Goal: Transaction & Acquisition: Purchase product/service

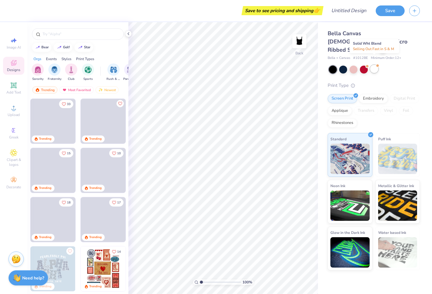
click at [374, 65] on div at bounding box center [374, 69] width 8 height 8
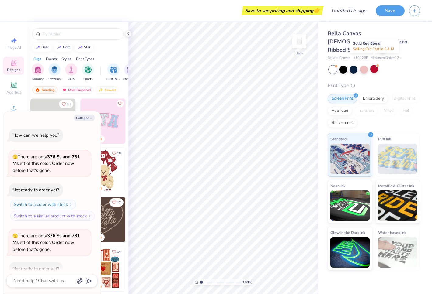
scroll to position [34, 0]
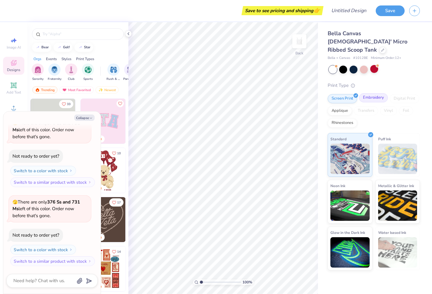
click at [370, 93] on div "Embroidery" at bounding box center [373, 97] width 29 height 9
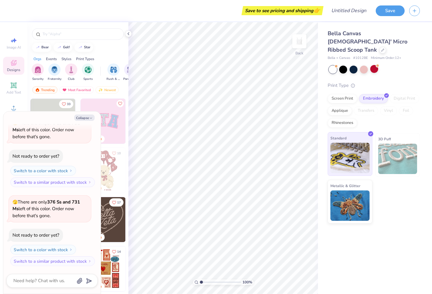
click at [358, 158] on img at bounding box center [349, 158] width 39 height 30
click at [79, 90] on div "Most Favorited" at bounding box center [76, 89] width 34 height 7
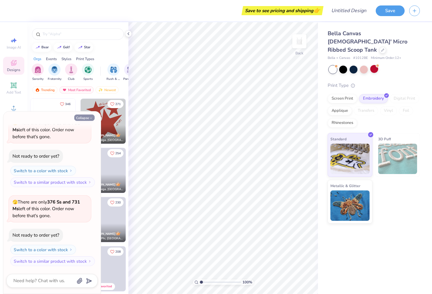
click at [82, 119] on button "Collapse" at bounding box center [84, 118] width 20 height 6
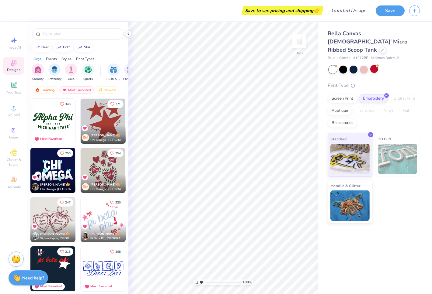
type textarea "x"
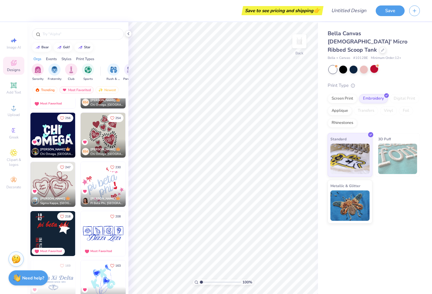
scroll to position [36, 0]
click at [13, 87] on icon at bounding box center [13, 85] width 5 height 5
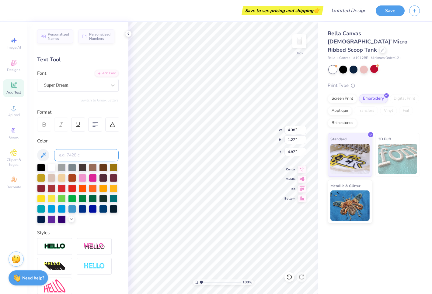
click at [62, 158] on input at bounding box center [86, 155] width 64 height 12
type input "mia's mom"
click at [50, 188] on div at bounding box center [51, 188] width 8 height 8
click at [38, 187] on div at bounding box center [41, 188] width 8 height 8
click at [81, 160] on input at bounding box center [86, 155] width 64 height 12
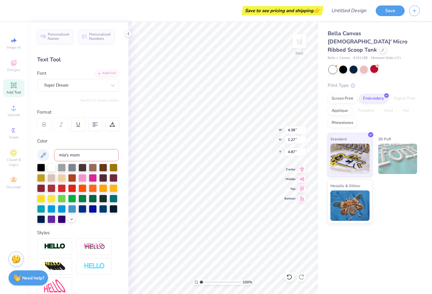
type input "mia's mom"
click at [85, 156] on input "mia's mom" at bounding box center [86, 155] width 64 height 12
click at [72, 141] on div "Color" at bounding box center [78, 141] width 82 height 7
click at [69, 155] on input "mia's mom" at bounding box center [86, 155] width 64 height 12
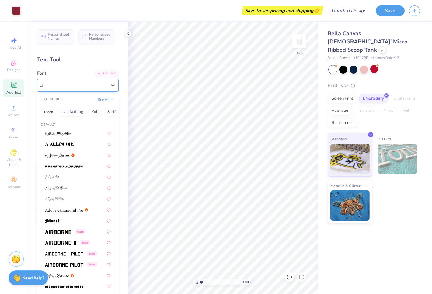
click at [63, 85] on div "Super Dream" at bounding box center [75, 85] width 64 height 9
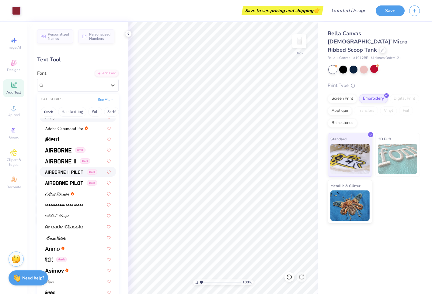
scroll to position [101, 0]
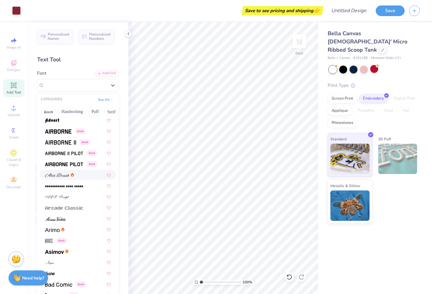
click at [59, 176] on img at bounding box center [57, 175] width 24 height 4
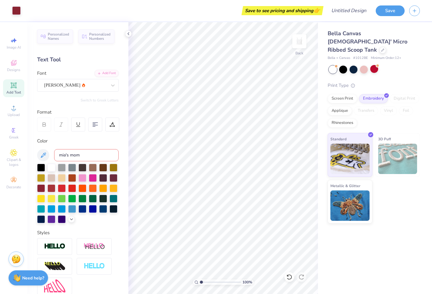
click at [81, 155] on input "mia's mom" at bounding box center [86, 155] width 64 height 12
click at [105, 73] on div "Add Font" at bounding box center [107, 72] width 24 height 7
click at [67, 151] on input "mia's mom" at bounding box center [86, 155] width 64 height 12
click at [73, 136] on div "Personalized Names Personalized Numbers Text Tool Add Font Font [PERSON_NAME] S…" at bounding box center [77, 158] width 101 height 272
click at [59, 41] on div "Personalized Names" at bounding box center [55, 36] width 36 height 14
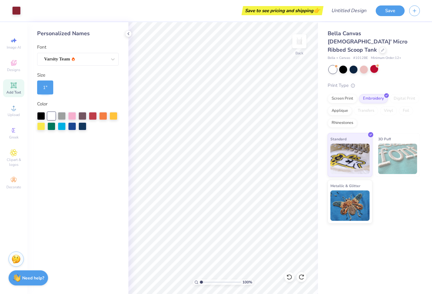
click at [43, 88] on div "1 "" at bounding box center [45, 88] width 16 height 14
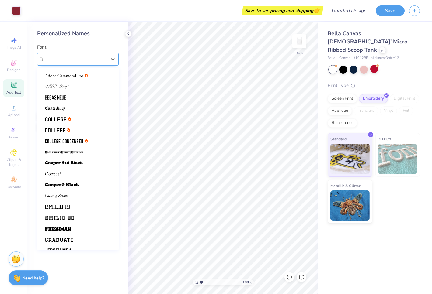
click at [61, 63] on div "Varsity Team" at bounding box center [75, 58] width 64 height 9
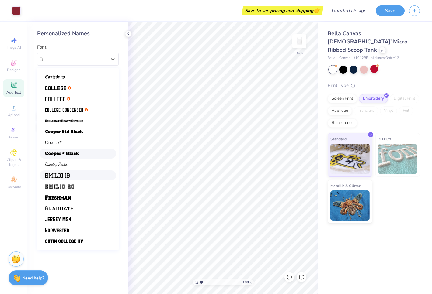
scroll to position [33, 0]
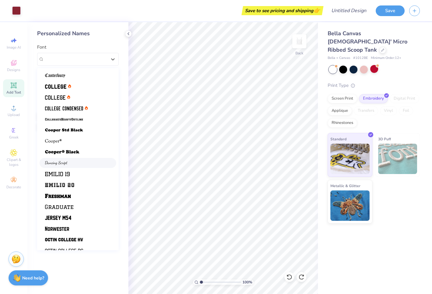
click at [56, 164] on img at bounding box center [56, 163] width 23 height 4
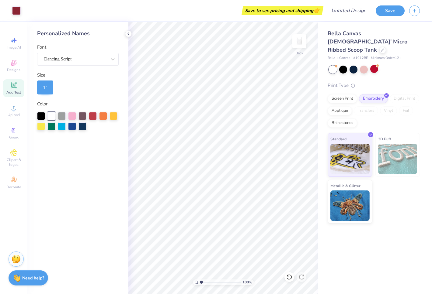
click at [16, 89] on div "Add Text" at bounding box center [13, 88] width 21 height 18
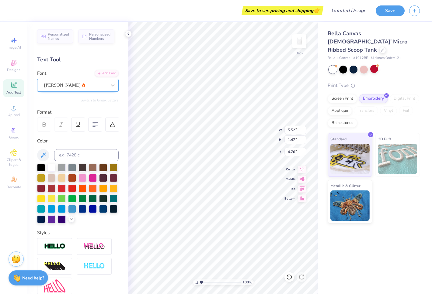
click at [71, 85] on div "[PERSON_NAME]" at bounding box center [75, 85] width 64 height 9
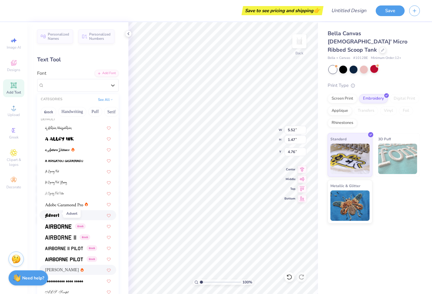
scroll to position [10, 0]
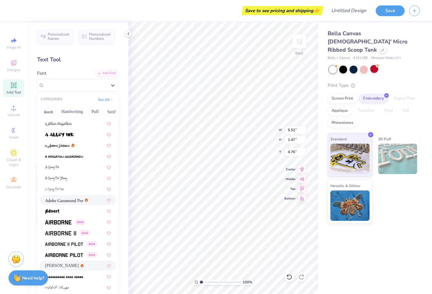
click at [54, 196] on div at bounding box center [78, 200] width 77 height 10
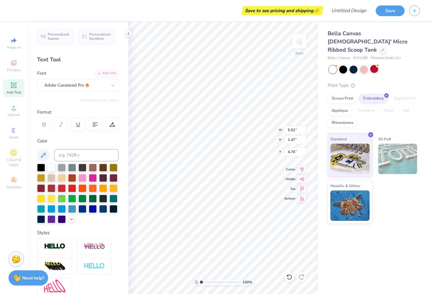
type input "4.58"
type input "1.26"
type input "4.87"
click at [61, 85] on div "Adobe Garamond Pro" at bounding box center [75, 85] width 64 height 9
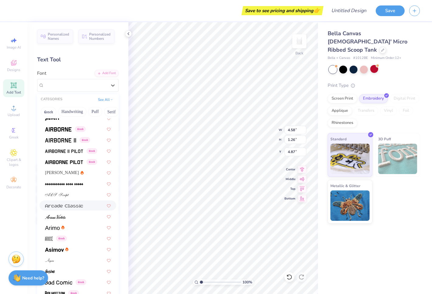
scroll to position [105, 0]
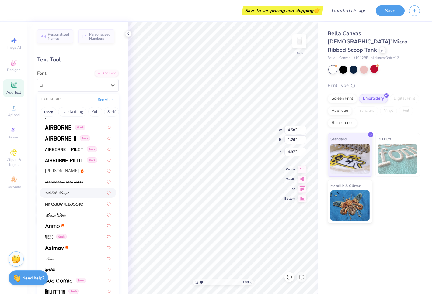
click at [61, 196] on span at bounding box center [57, 193] width 24 height 6
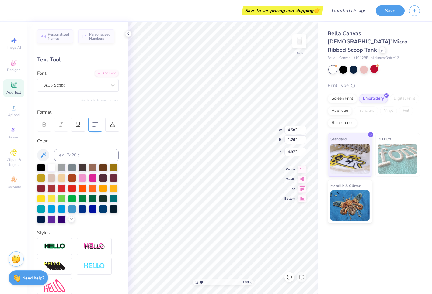
type input "6.50"
type input "1.53"
type input "4.74"
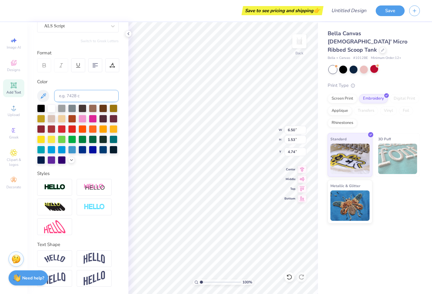
scroll to position [0, 0]
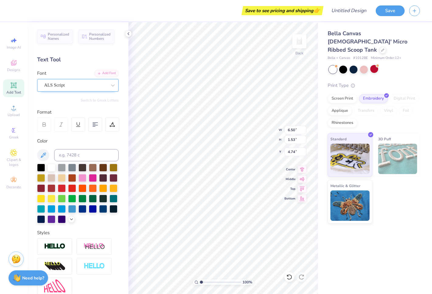
click at [86, 88] on div "ALS Script" at bounding box center [75, 85] width 64 height 9
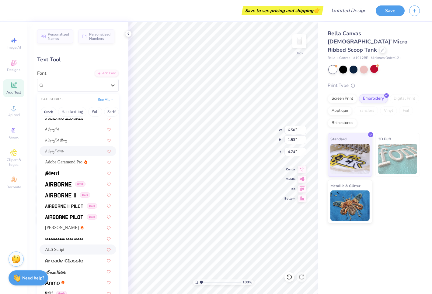
scroll to position [48, 0]
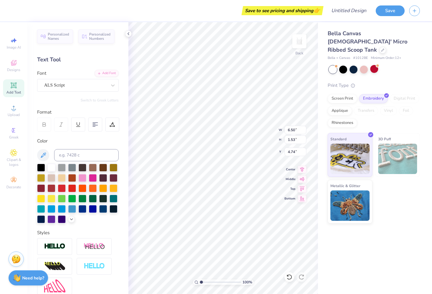
type textarea "T"
type textarea "M"
type textarea "[PERSON_NAME]'s mom"
click at [305, 132] on input "6.94" at bounding box center [295, 130] width 22 height 9
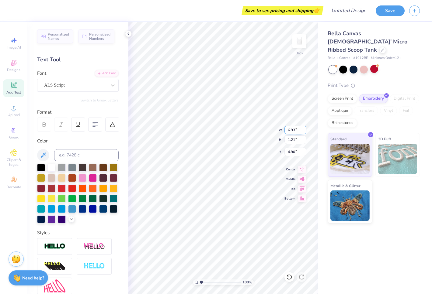
click at [305, 132] on input "6.93" at bounding box center [295, 130] width 22 height 9
click at [305, 132] on input "6.92" at bounding box center [295, 130] width 22 height 9
click at [305, 132] on input "6.91" at bounding box center [295, 130] width 22 height 9
click at [304, 129] on input "6.92" at bounding box center [295, 130] width 22 height 9
click at [304, 129] on input "6.93" at bounding box center [295, 130] width 22 height 9
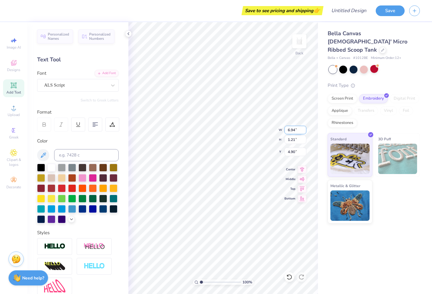
click at [304, 129] on input "6.94" at bounding box center [295, 130] width 22 height 9
type input "6.95"
click at [304, 128] on input "6.95" at bounding box center [295, 130] width 22 height 9
type input "5.75"
type input "1.00"
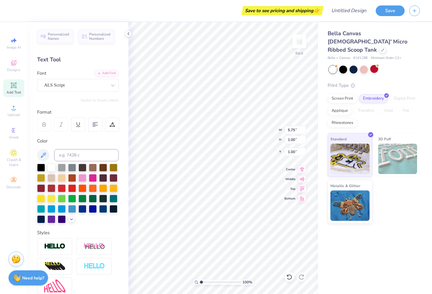
type input "1.00"
type input "4.24"
type input "0.74"
type input "1.04"
click at [62, 190] on div at bounding box center [62, 188] width 8 height 8
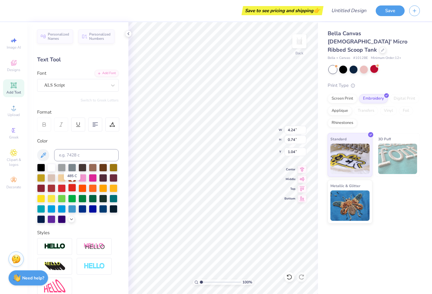
click at [71, 188] on div at bounding box center [72, 188] width 8 height 8
click at [40, 189] on div at bounding box center [41, 188] width 8 height 8
click at [47, 187] on div at bounding box center [51, 188] width 8 height 8
click at [72, 177] on div at bounding box center [72, 178] width 8 height 8
click at [50, 186] on div at bounding box center [51, 188] width 8 height 8
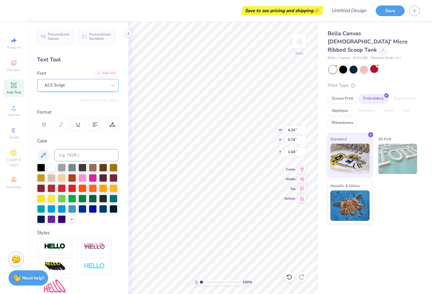
click at [60, 88] on div "ALS Script" at bounding box center [75, 85] width 64 height 9
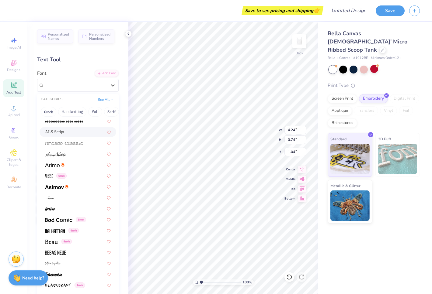
scroll to position [168, 0]
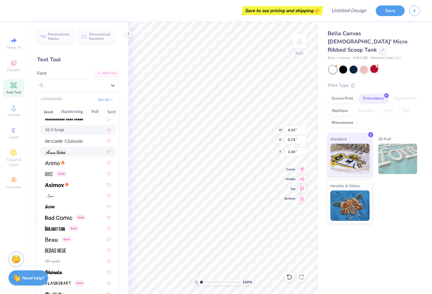
click at [60, 154] on img at bounding box center [55, 152] width 21 height 4
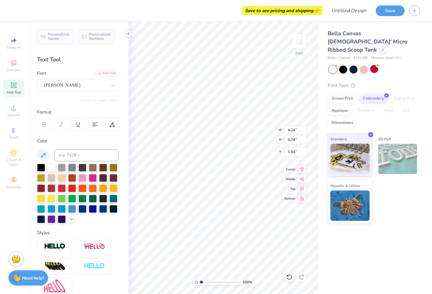
type input "2.58"
type input "0.86"
type input "0.98"
click at [69, 86] on div "[PERSON_NAME]" at bounding box center [75, 85] width 64 height 9
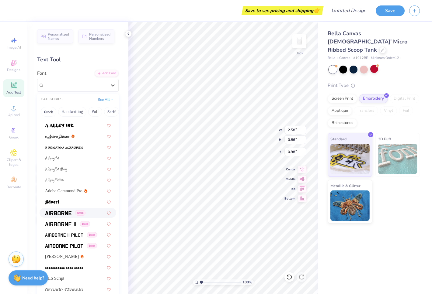
scroll to position [19, 0]
click at [51, 139] on span at bounding box center [57, 136] width 25 height 6
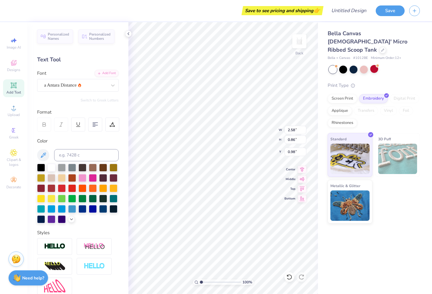
type input "3.35"
type input "0.92"
type input "0.95"
click at [60, 85] on div "a Antara Distance" at bounding box center [75, 85] width 64 height 9
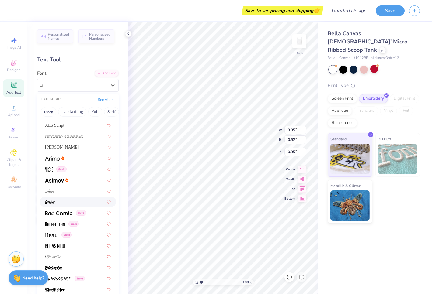
scroll to position [173, 0]
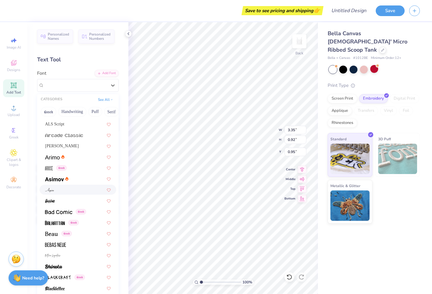
click at [68, 191] on div at bounding box center [78, 190] width 66 height 6
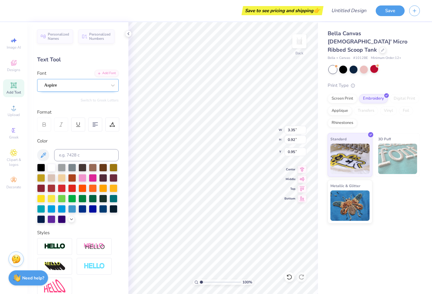
type input "2.68"
type input "0.80"
type input "1.01"
click at [63, 83] on div "Aspire" at bounding box center [75, 85] width 64 height 9
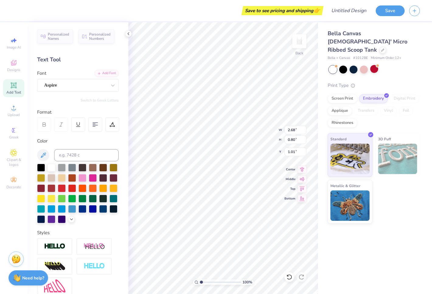
type textarea "[PERSON_NAME]'s mom"
click at [60, 88] on div "Aspire" at bounding box center [75, 85] width 64 height 9
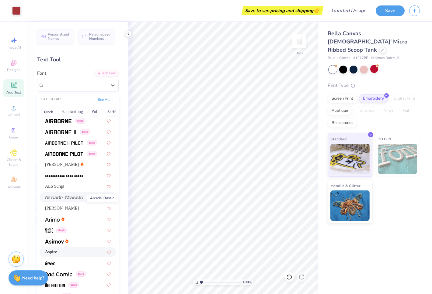
scroll to position [116, 0]
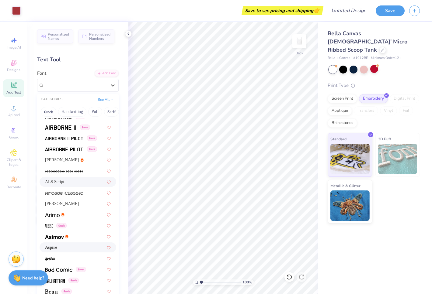
click at [63, 182] on span "ALS Script" at bounding box center [54, 182] width 19 height 6
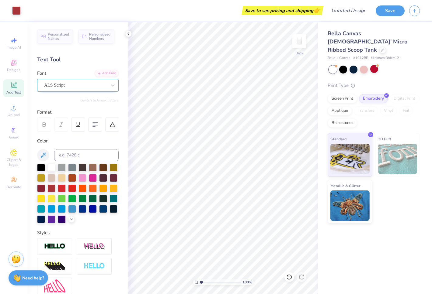
click at [60, 83] on div "ALS Script" at bounding box center [75, 85] width 64 height 9
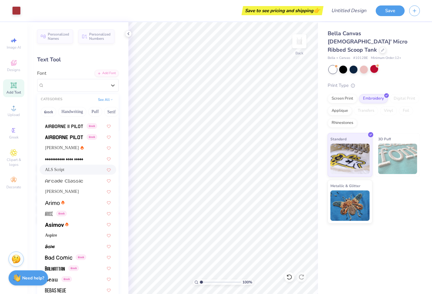
scroll to position [133, 0]
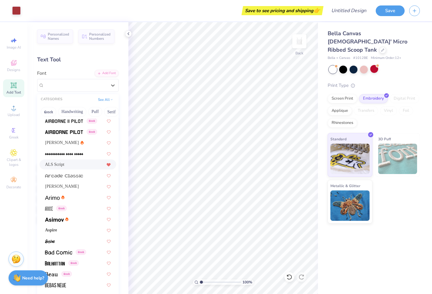
click at [109, 165] on icon at bounding box center [109, 165] width 4 height 3
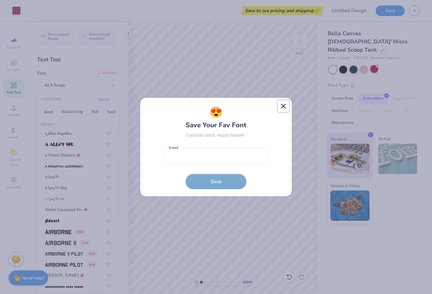
click at [283, 106] on button "Close" at bounding box center [284, 107] width 12 height 12
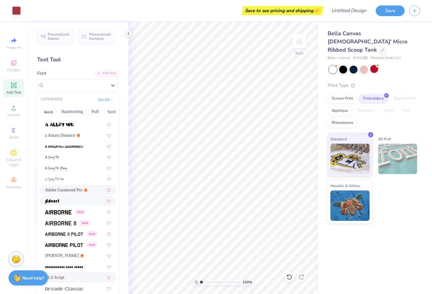
scroll to position [21, 0]
click at [54, 190] on span "Adobe Garamond Pro" at bounding box center [63, 189] width 37 height 6
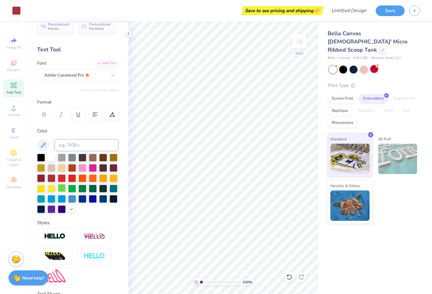
scroll to position [15, 0]
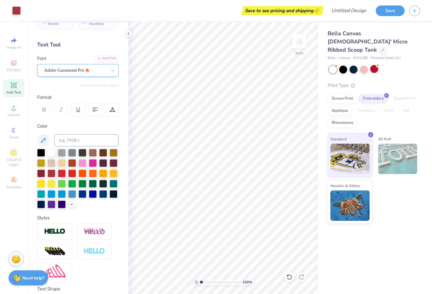
click at [105, 73] on div "Adobe Garamond Pro" at bounding box center [75, 70] width 64 height 9
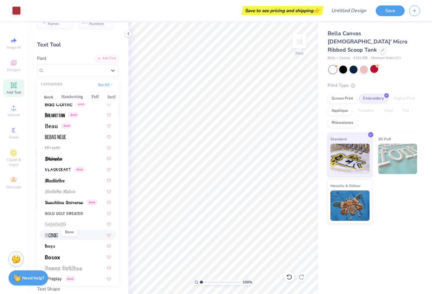
scroll to position [272, 0]
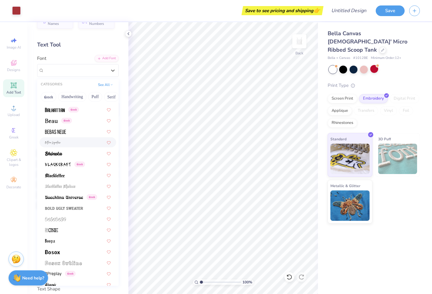
click at [53, 145] on span at bounding box center [53, 142] width 16 height 6
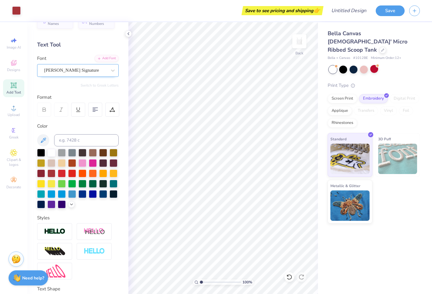
click at [66, 73] on div "[PERSON_NAME] Signature" at bounding box center [75, 70] width 64 height 9
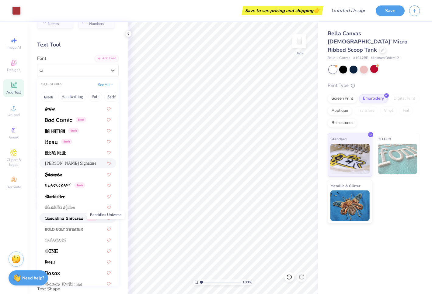
scroll to position [255, 0]
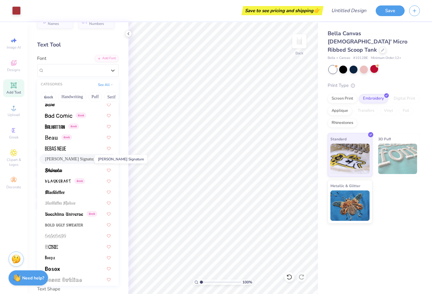
click at [70, 159] on span "[PERSON_NAME] Signature" at bounding box center [70, 159] width 51 height 6
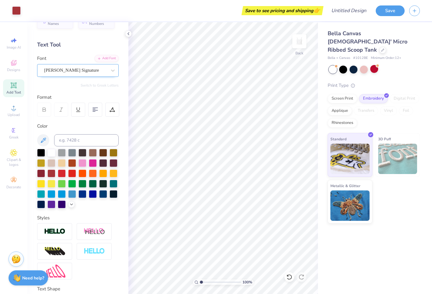
click at [64, 71] on div "[PERSON_NAME] Signature" at bounding box center [75, 70] width 64 height 9
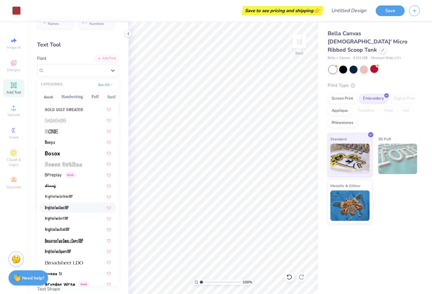
scroll to position [375, 0]
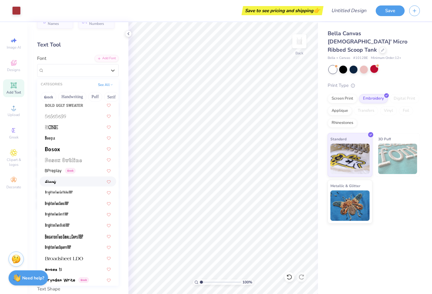
click at [54, 182] on img at bounding box center [50, 182] width 11 height 4
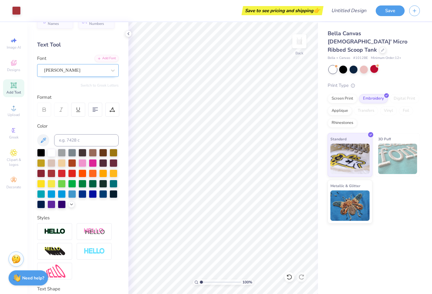
click at [61, 73] on div "[PERSON_NAME]" at bounding box center [75, 70] width 64 height 9
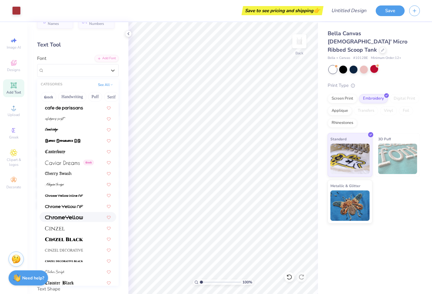
scroll to position [615, 0]
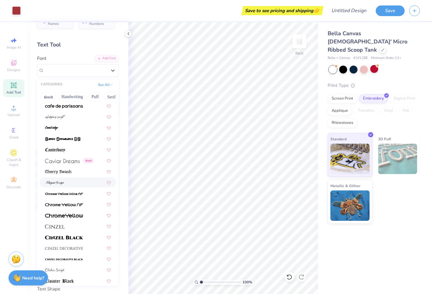
click at [63, 180] on span at bounding box center [54, 182] width 19 height 6
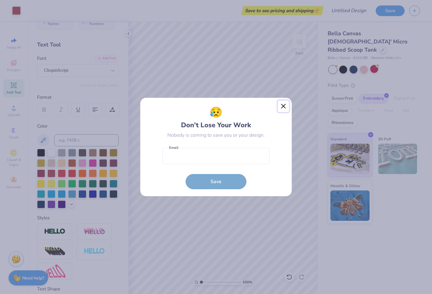
click at [282, 107] on button "Close" at bounding box center [284, 107] width 12 height 12
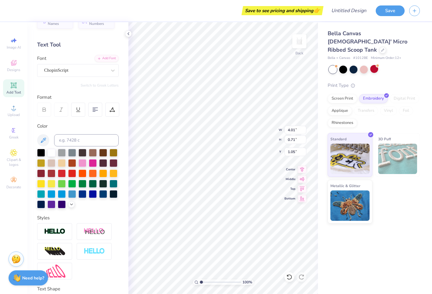
type textarea "mia's mom"
click at [72, 197] on div at bounding box center [72, 194] width 8 height 8
click at [63, 196] on div at bounding box center [62, 194] width 8 height 8
click at [62, 194] on div at bounding box center [62, 194] width 8 height 8
click at [52, 194] on div at bounding box center [51, 194] width 8 height 8
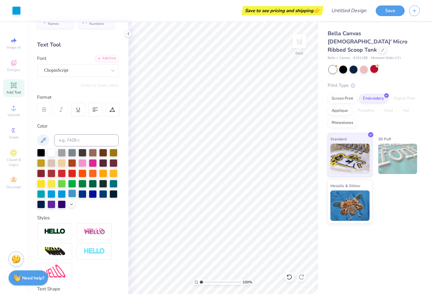
click at [75, 193] on div at bounding box center [72, 194] width 8 height 8
click at [110, 183] on div at bounding box center [113, 183] width 8 height 8
click at [72, 193] on div at bounding box center [72, 194] width 8 height 8
click at [41, 182] on div at bounding box center [41, 183] width 8 height 8
click at [50, 185] on div at bounding box center [51, 183] width 8 height 8
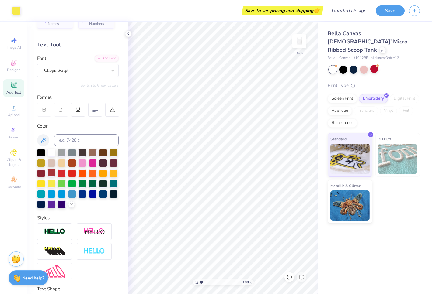
click at [52, 173] on div at bounding box center [51, 173] width 8 height 8
click at [72, 193] on div at bounding box center [72, 194] width 8 height 8
click at [61, 194] on div at bounding box center [62, 194] width 8 height 8
click at [55, 194] on div at bounding box center [51, 194] width 8 height 8
click at [72, 195] on div at bounding box center [72, 194] width 8 height 8
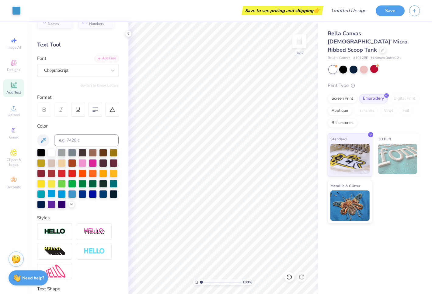
click at [49, 195] on div at bounding box center [51, 194] width 8 height 8
click at [71, 205] on icon at bounding box center [71, 204] width 5 height 5
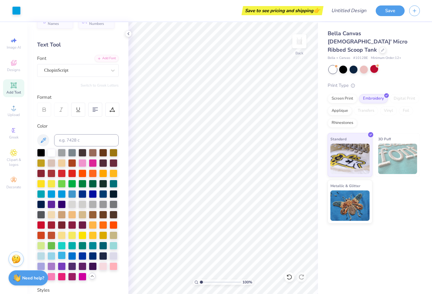
click at [58, 252] on div at bounding box center [62, 256] width 8 height 8
click at [62, 256] on div at bounding box center [62, 256] width 8 height 8
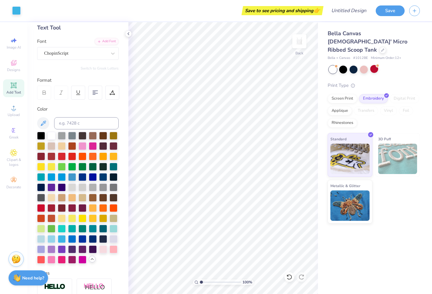
scroll to position [34, 0]
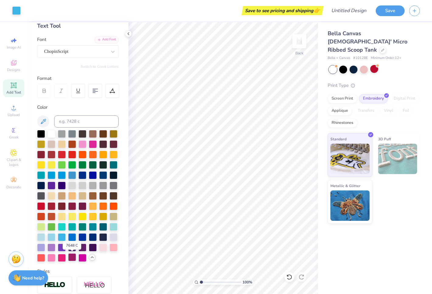
click at [73, 260] on div at bounding box center [72, 258] width 8 height 8
click at [62, 238] on div at bounding box center [62, 237] width 8 height 8
click at [125, 153] on div "Personalized Names Personalized Numbers Text Tool Add Font Font ChopinScript Sw…" at bounding box center [77, 158] width 101 height 272
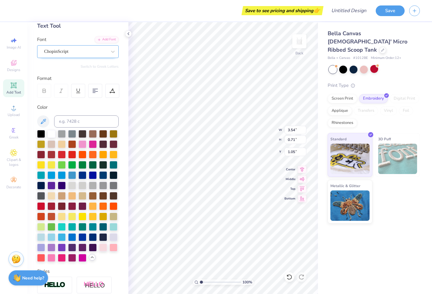
click at [76, 55] on div at bounding box center [75, 51] width 63 height 8
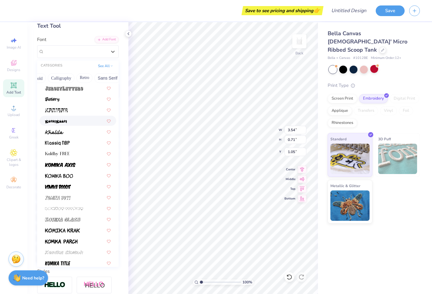
scroll to position [0, 91]
click at [58, 75] on button "Calligraphy" at bounding box center [60, 78] width 27 height 10
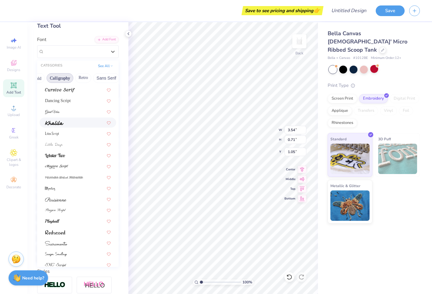
scroll to position [143, 0]
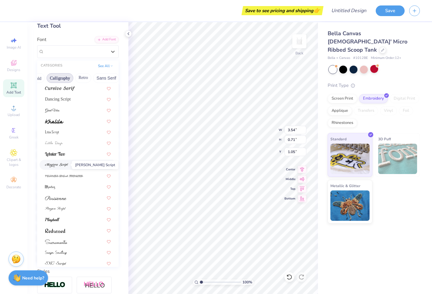
click at [57, 163] on img at bounding box center [56, 165] width 23 height 4
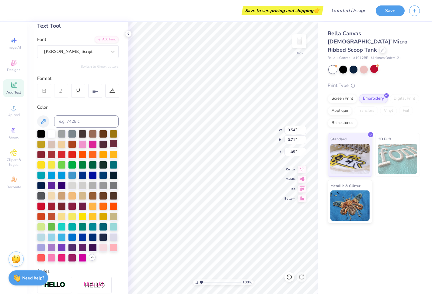
type input "5.41"
type input "0.82"
type input "1.00"
click at [61, 53] on div "[PERSON_NAME] Script" at bounding box center [75, 51] width 64 height 9
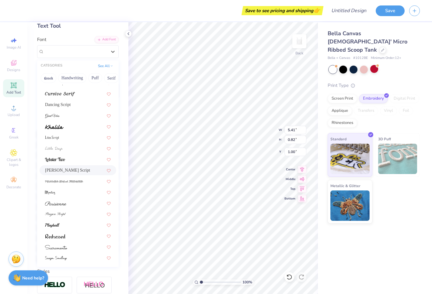
scroll to position [149, 0]
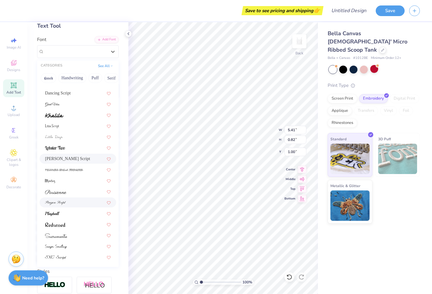
click at [60, 204] on img at bounding box center [55, 203] width 21 height 4
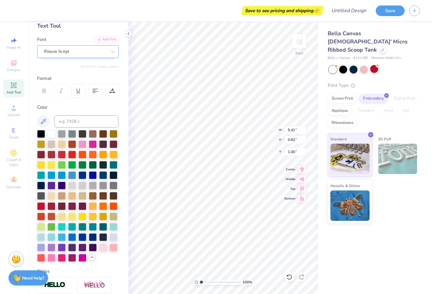
type input "4.46"
type input "0.83"
type input "0.99"
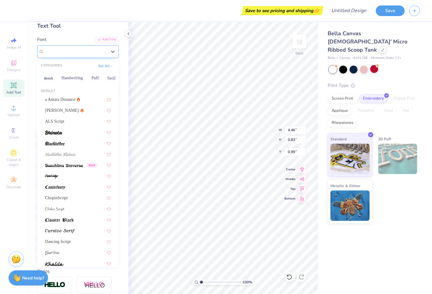
click at [57, 54] on div "Pinyon Script" at bounding box center [75, 51] width 64 height 9
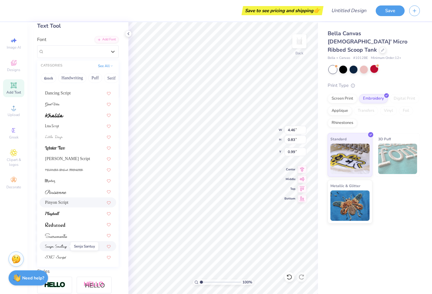
click at [58, 248] on img at bounding box center [56, 247] width 22 height 4
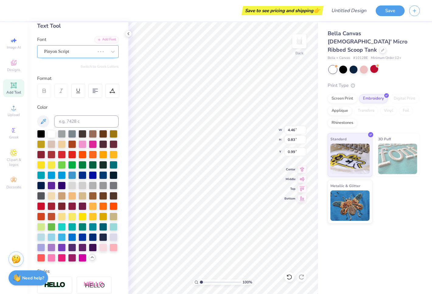
click at [64, 49] on div "Pinyon Script" at bounding box center [69, 51] width 52 height 9
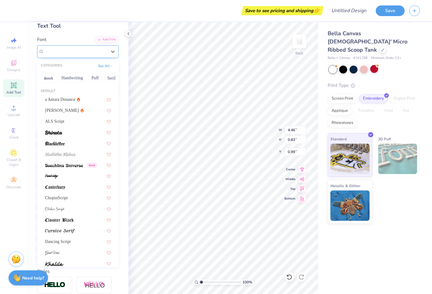
type input "3.76"
type input "0.77"
type input "1.02"
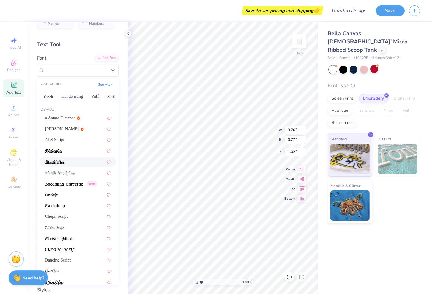
scroll to position [15, 0]
click at [46, 139] on span "ALS Script" at bounding box center [54, 140] width 19 height 6
type input "3.65"
type input "0.74"
type input "1.04"
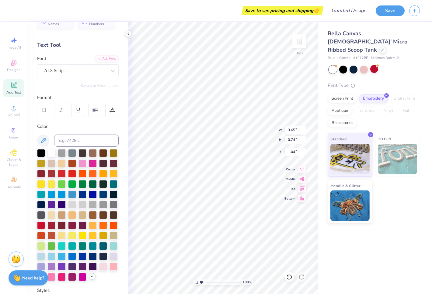
scroll to position [0, 0]
click at [79, 71] on div "ALS Script" at bounding box center [75, 70] width 64 height 9
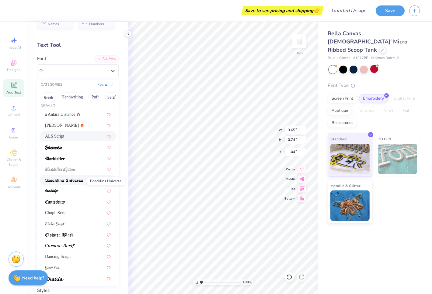
scroll to position [5, 0]
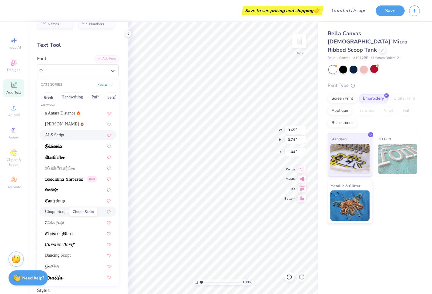
click at [55, 212] on span "ChopinScript" at bounding box center [56, 212] width 23 height 6
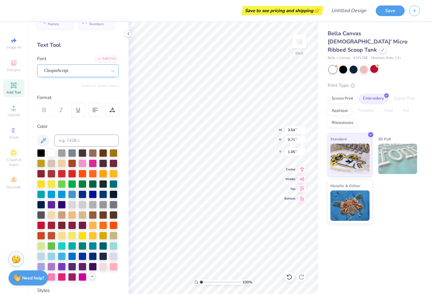
click at [43, 67] on div "ChopinScript" at bounding box center [75, 70] width 64 height 9
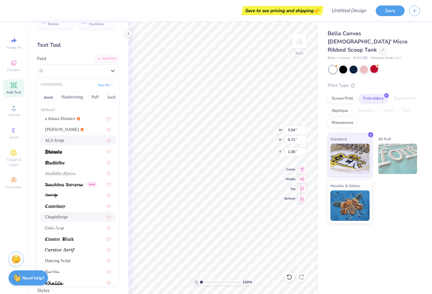
click at [54, 140] on span "ALS Script" at bounding box center [54, 140] width 19 height 6
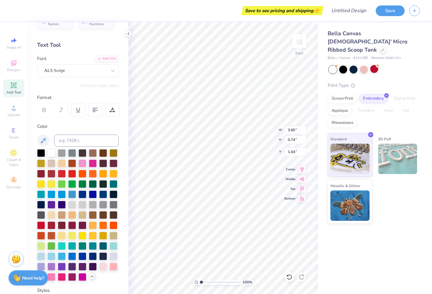
type input "3.65"
type input "0.74"
type input "1.04"
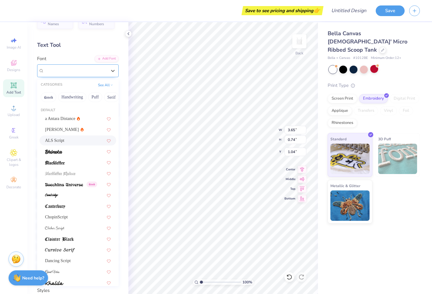
click at [55, 75] on div "ALS Script" at bounding box center [78, 70] width 82 height 13
click at [47, 139] on span "ALS Script" at bounding box center [54, 140] width 19 height 6
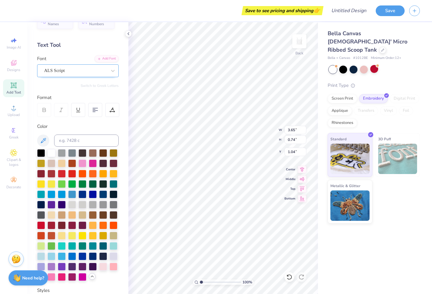
click at [50, 73] on div "ALS Script" at bounding box center [75, 70] width 64 height 9
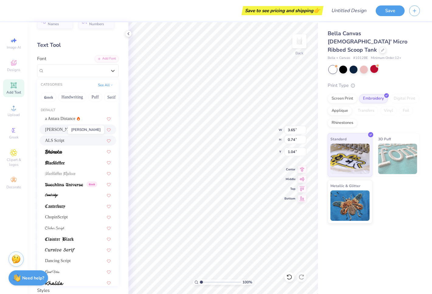
click at [45, 131] on span "[PERSON_NAME]" at bounding box center [62, 130] width 34 height 6
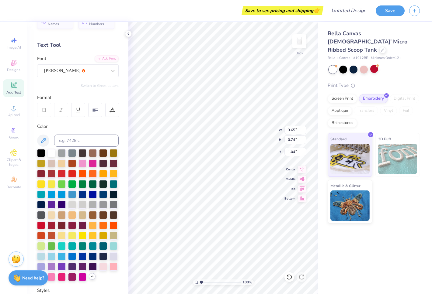
type input "3.67"
type input "0.46"
type input "1.18"
click at [47, 70] on div "[PERSON_NAME]" at bounding box center [75, 70] width 64 height 9
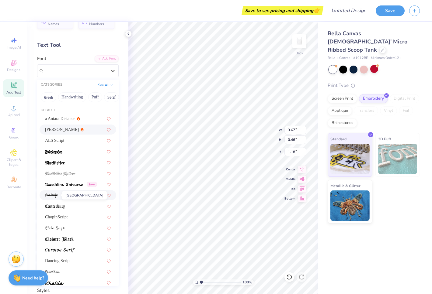
click at [55, 196] on img at bounding box center [51, 196] width 13 height 4
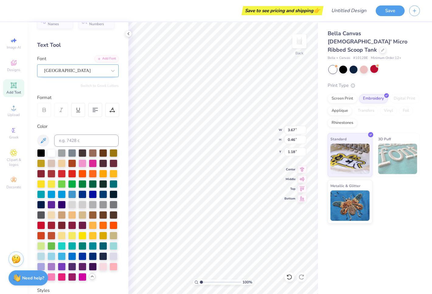
type input "3.79"
type input "0.69"
type input "1.06"
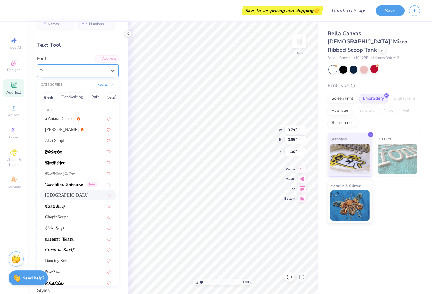
click at [54, 74] on div "[GEOGRAPHIC_DATA]" at bounding box center [75, 70] width 64 height 9
click at [48, 217] on span "ChopinScript" at bounding box center [56, 217] width 23 height 6
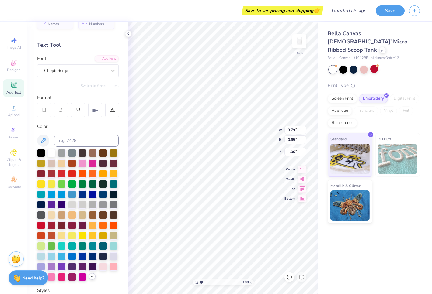
type input "3.54"
type input "0.71"
type input "1.05"
click at [68, 74] on div "ChopinScript" at bounding box center [75, 70] width 64 height 9
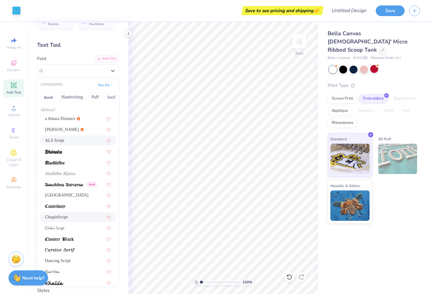
click at [54, 139] on span "ALS Script" at bounding box center [54, 140] width 19 height 6
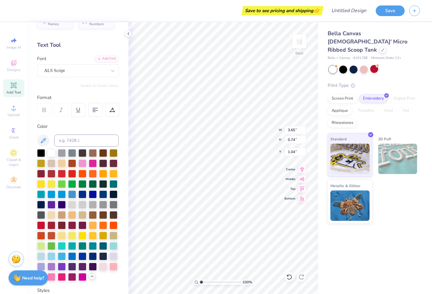
type textarea "[PERSON_NAME]'s mom"
type input "3.62"
type input "0.63"
type input "3.00"
type input "0.52"
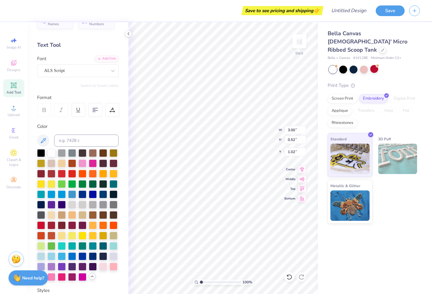
type input "1.02"
type textarea "[PERSON_NAME]'s Mom"
type textarea "mia's mom"
click at [253, 127] on div "100 % Back W 3.49 3.49 " H 0.52 0.52 " Y 1.02 1.02 " Center Middle Top Bottom" at bounding box center [222, 158] width 189 height 272
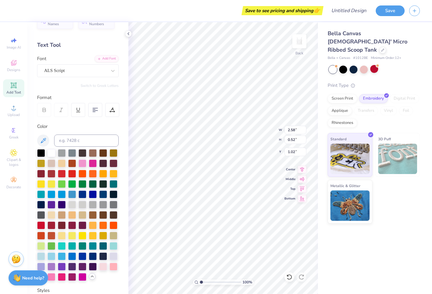
type input "3.37"
type input "0.68"
type input "3.69"
type input "0.74"
type input "0.99"
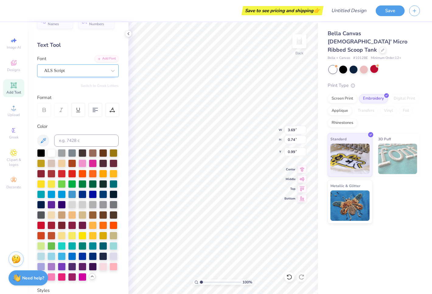
click at [94, 71] on div "ALS Script" at bounding box center [75, 70] width 64 height 9
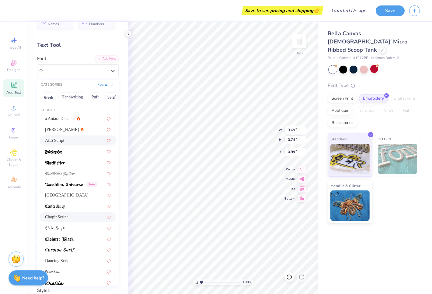
click at [79, 218] on div "ChopinScript" at bounding box center [78, 217] width 66 height 6
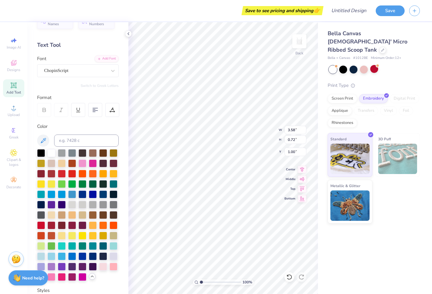
type input "3.58"
type input "0.72"
type input "1.00"
click at [43, 69] on div "ChopinScript" at bounding box center [78, 70] width 82 height 13
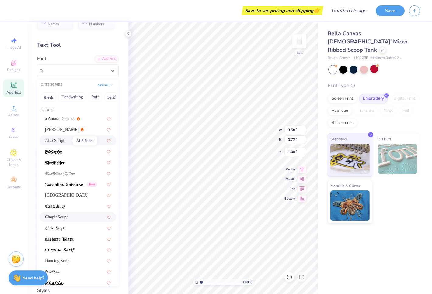
click at [50, 142] on span "ALS Script" at bounding box center [54, 140] width 19 height 6
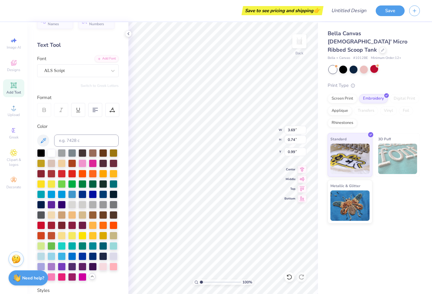
type input "3.69"
type input "0.74"
type input "0.99"
click at [106, 71] on div "ALS Script" at bounding box center [75, 70] width 64 height 9
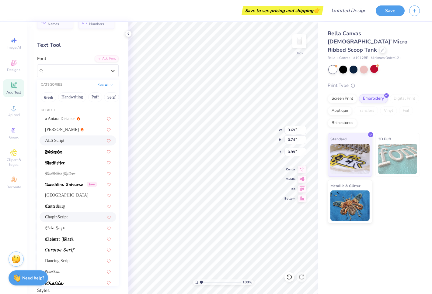
click at [69, 217] on div "ChopinScript" at bounding box center [78, 217] width 66 height 6
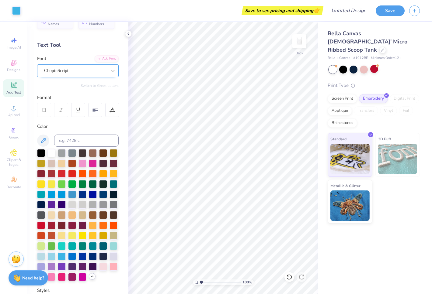
click at [103, 72] on div "ChopinScript" at bounding box center [75, 70] width 64 height 9
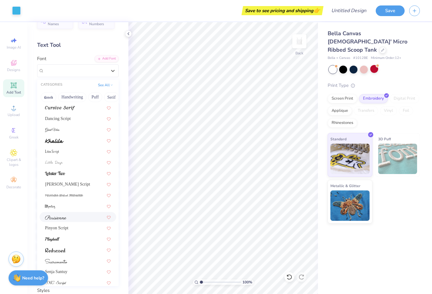
scroll to position [149, 0]
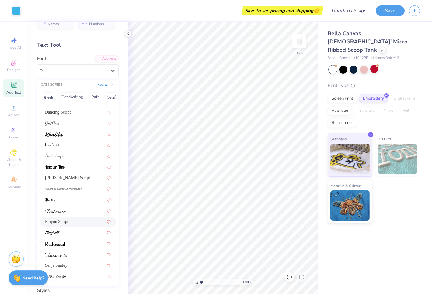
click at [68, 224] on div "Pinyon Script" at bounding box center [78, 222] width 66 height 6
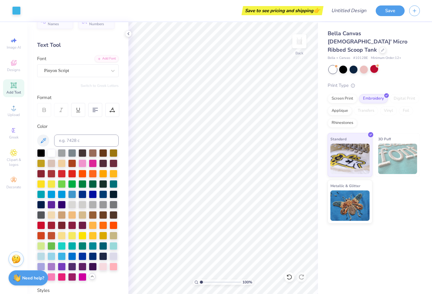
click at [58, 62] on div "Font Pinyon Script" at bounding box center [78, 66] width 82 height 22
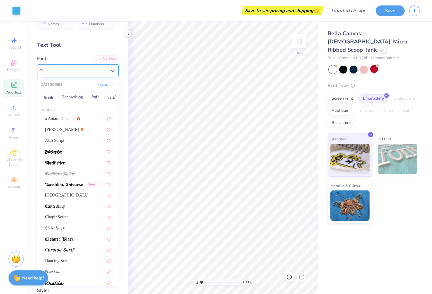
click at [56, 70] on div "Pinyon Script" at bounding box center [75, 70] width 64 height 9
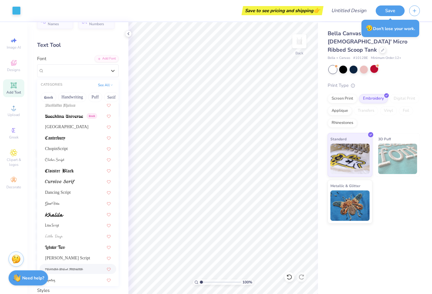
scroll to position [0, 0]
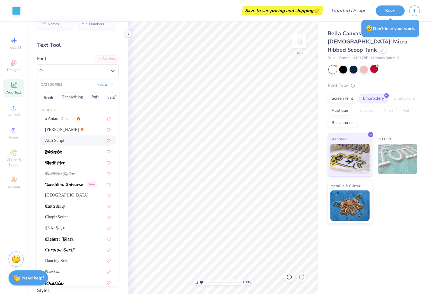
click at [55, 141] on span "ALS Script" at bounding box center [54, 140] width 19 height 6
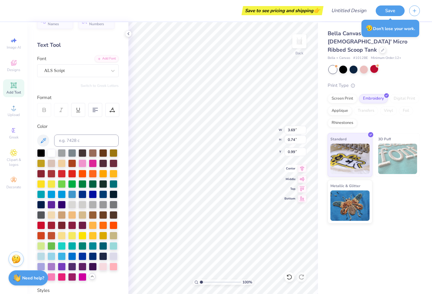
click at [305, 169] on icon at bounding box center [302, 168] width 9 height 7
click at [300, 169] on icon at bounding box center [302, 168] width 9 height 7
click at [300, 190] on icon at bounding box center [302, 188] width 9 height 7
click at [302, 189] on icon at bounding box center [302, 188] width 9 height 7
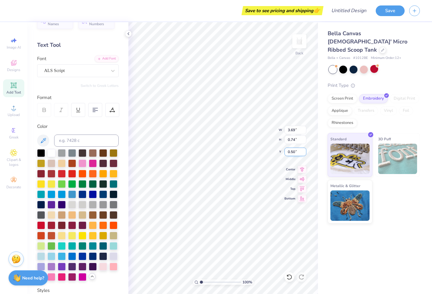
scroll to position [0, 1]
type input "0.97"
type input "3.50"
type input "0.71"
click at [51, 226] on div at bounding box center [51, 225] width 8 height 8
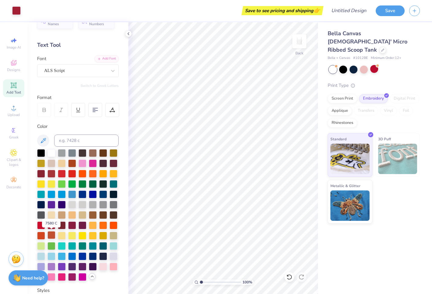
click at [51, 237] on div at bounding box center [51, 235] width 8 height 8
click at [42, 236] on div at bounding box center [41, 235] width 8 height 8
click at [53, 227] on div at bounding box center [51, 225] width 8 height 8
click at [63, 226] on div at bounding box center [62, 225] width 8 height 8
click at [70, 224] on div at bounding box center [72, 225] width 8 height 8
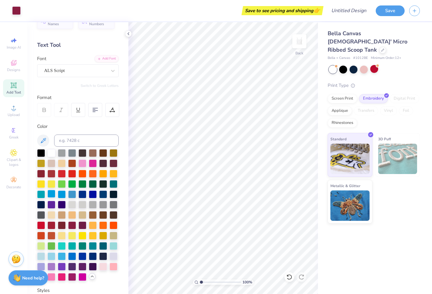
click at [51, 194] on div at bounding box center [51, 194] width 8 height 8
click at [61, 256] on div at bounding box center [62, 256] width 8 height 8
click at [61, 196] on div at bounding box center [62, 194] width 8 height 8
click at [71, 195] on div at bounding box center [72, 194] width 8 height 8
click at [52, 195] on div at bounding box center [51, 194] width 8 height 8
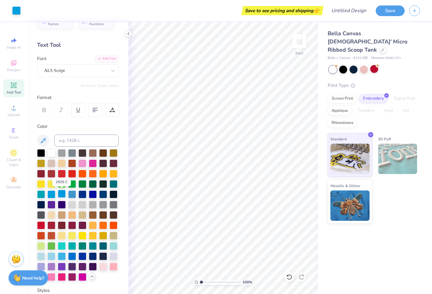
click at [61, 194] on div at bounding box center [62, 194] width 8 height 8
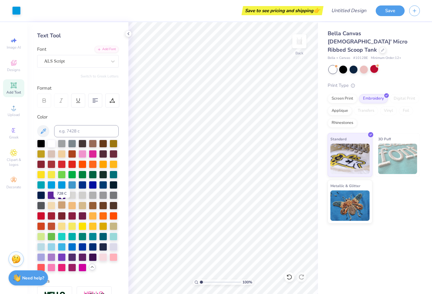
scroll to position [25, 0]
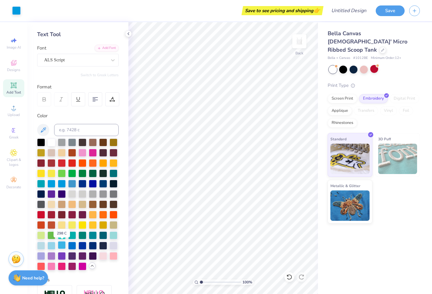
click at [60, 248] on div at bounding box center [62, 246] width 8 height 8
click at [50, 247] on div at bounding box center [51, 246] width 8 height 8
click at [63, 244] on div at bounding box center [62, 246] width 8 height 8
click at [122, 204] on div "Personalized Names Personalized Numbers Text Tool Add Font Font ALS Script Swit…" at bounding box center [77, 158] width 101 height 272
type textarea "[PERSON_NAME]'s mom"
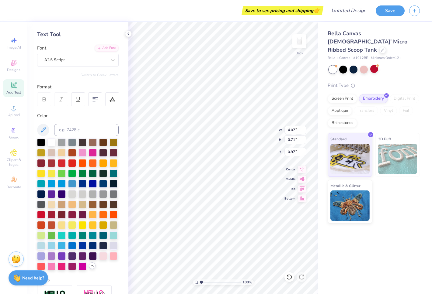
scroll to position [0, 1]
type textarea "[PERSON_NAME]'s mom"
type input "4.00"
type input "0.70"
click at [304, 169] on icon at bounding box center [302, 168] width 9 height 7
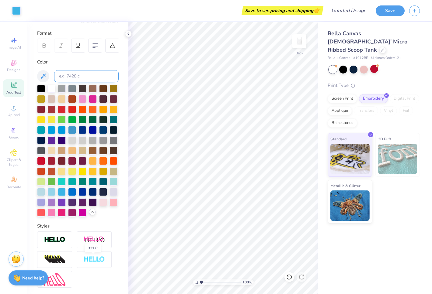
scroll to position [0, 0]
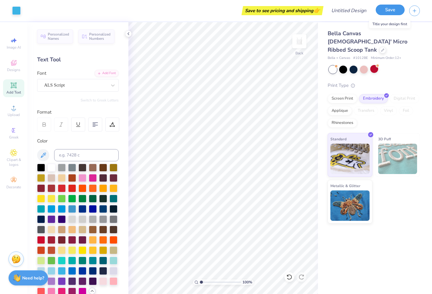
click at [389, 10] on button "Save" at bounding box center [390, 10] width 29 height 11
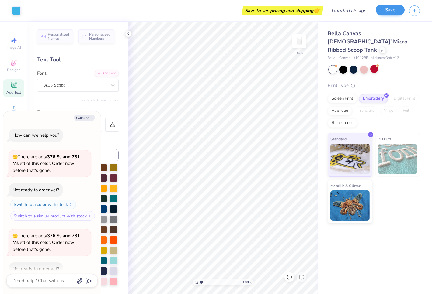
scroll to position [50, 0]
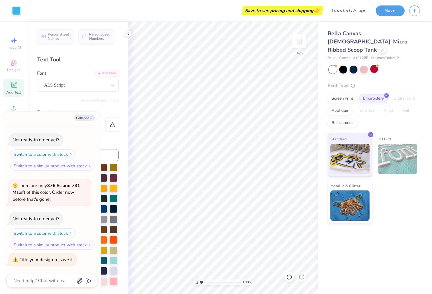
click at [306, 10] on div "Save to see pricing and shipping 👉" at bounding box center [282, 10] width 79 height 9
click at [311, 12] on div "Save to see pricing and shipping 👉" at bounding box center [282, 10] width 79 height 9
click at [301, 9] on div "Save to see pricing and shipping 👉" at bounding box center [282, 10] width 79 height 9
drag, startPoint x: 325, startPoint y: 12, endPoint x: 319, endPoint y: 12, distance: 5.5
click at [325, 12] on div "Art colors Save to see pricing and shipping 👉 Design Title Save" at bounding box center [216, 10] width 432 height 21
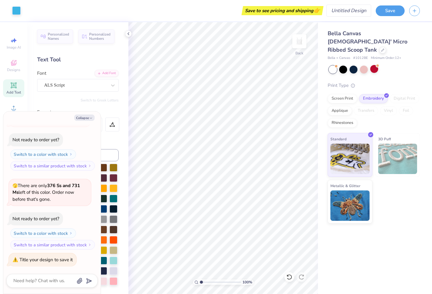
drag, startPoint x: 318, startPoint y: 12, endPoint x: 338, endPoint y: 12, distance: 19.5
click at [330, 12] on div "Art colors Save to see pricing and shipping 👉 Design Title Save" at bounding box center [216, 10] width 432 height 21
click at [341, 12] on input "Design Title" at bounding box center [356, 11] width 30 height 12
click at [417, 11] on button "button" at bounding box center [414, 10] width 11 height 11
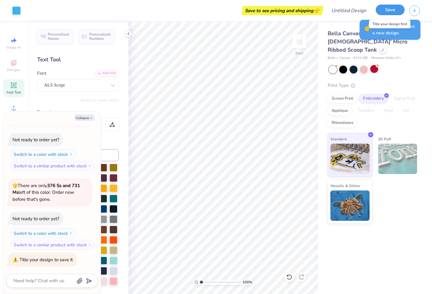
click at [380, 11] on button "Save" at bounding box center [390, 10] width 29 height 11
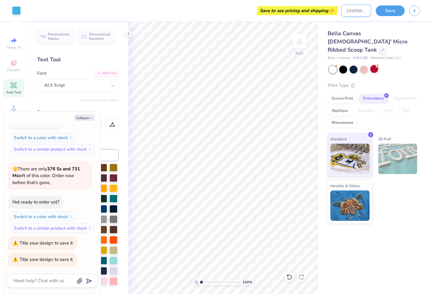
type textarea "x"
click at [346, 11] on input "Design Title" at bounding box center [356, 11] width 30 height 12
type input "M"
type textarea "x"
type input "Mi"
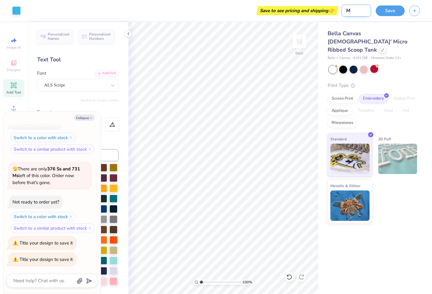
type textarea "x"
type input "Mia"
type textarea "x"
type input "Mia"
click at [388, 14] on button "Save" at bounding box center [390, 10] width 29 height 11
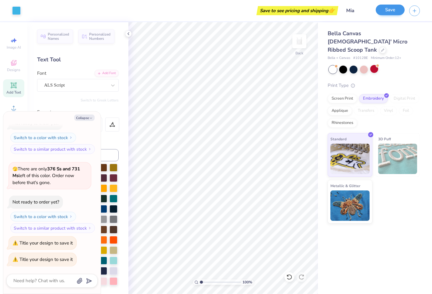
type textarea "x"
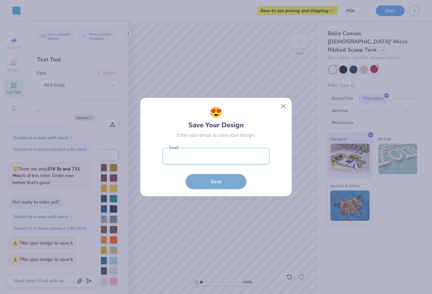
click at [220, 154] on input "email" at bounding box center [215, 156] width 107 height 17
type input "[EMAIL_ADDRESS][DOMAIN_NAME]"
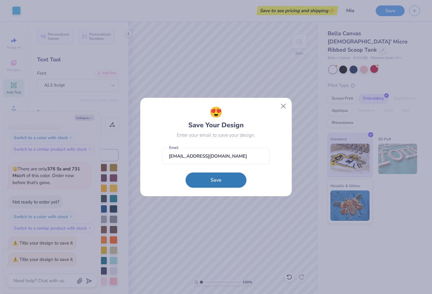
click at [210, 188] on form "[EMAIL_ADDRESS][DOMAIN_NAME] Email Save" at bounding box center [215, 167] width 107 height 45
click at [214, 182] on button "Save" at bounding box center [216, 180] width 61 height 15
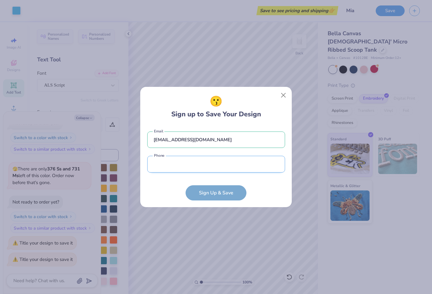
click at [199, 168] on input "tel" at bounding box center [216, 164] width 138 height 17
click at [285, 92] on button "Close" at bounding box center [284, 96] width 12 height 12
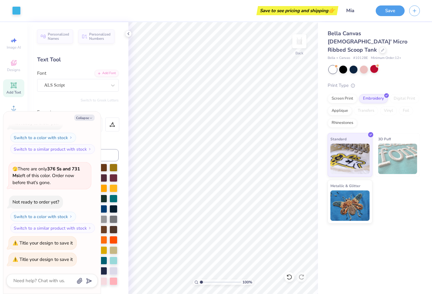
click at [332, 10] on span "👉" at bounding box center [331, 10] width 7 height 7
click at [414, 12] on icon "button" at bounding box center [414, 9] width 5 height 5
click at [416, 13] on button "button" at bounding box center [414, 10] width 11 height 11
click at [432, 21] on div "Art colors Save to see pricing and shipping 👉 Design Title Mia Save Image AI De…" at bounding box center [216, 147] width 432 height 294
click at [47, 282] on textarea at bounding box center [44, 281] width 62 height 8
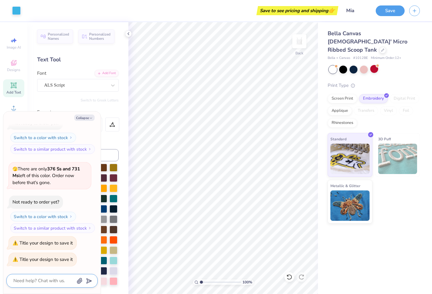
type textarea "x"
type textarea "p"
type textarea "x"
type textarea "pe"
type textarea "x"
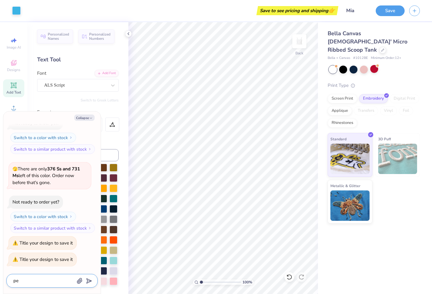
type textarea "p"
type textarea "x"
type textarea "pr"
type textarea "x"
type textarea "pri"
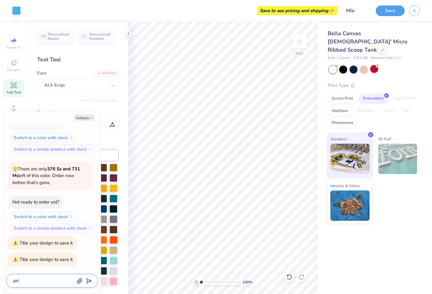
type textarea "x"
type textarea "pric"
type textarea "x"
type textarea "price"
type input "price"
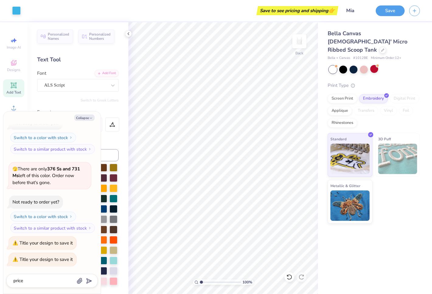
type textarea "x"
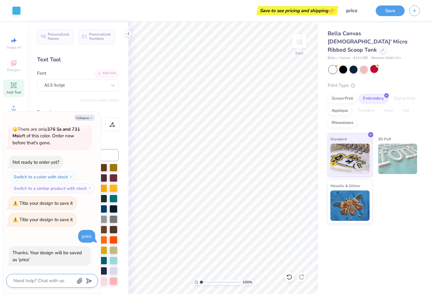
click at [42, 283] on textarea at bounding box center [44, 281] width 62 height 8
type textarea "x"
type textarea "p"
type textarea "x"
type textarea "pr"
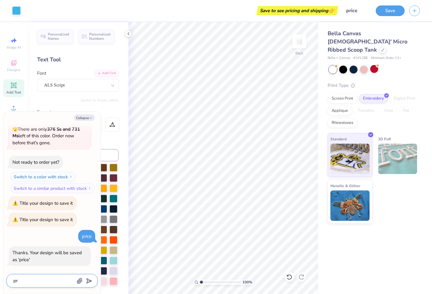
type textarea "x"
type textarea "pri"
type textarea "x"
type textarea "pric"
type textarea "x"
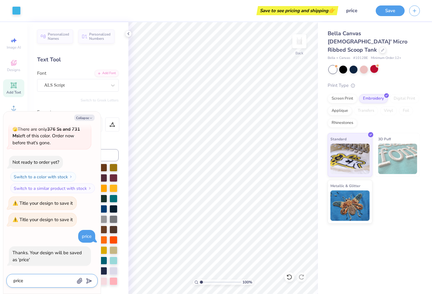
type textarea "price"
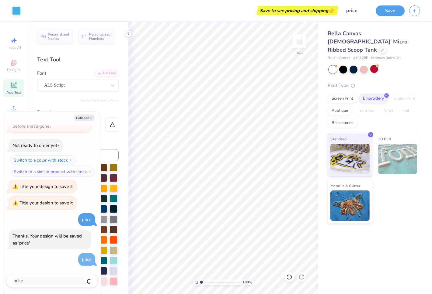
type textarea "x"
click at [413, 12] on icon "button" at bounding box center [414, 9] width 5 height 5
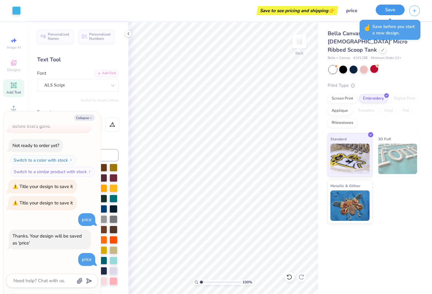
click at [388, 10] on button "Save" at bounding box center [390, 10] width 29 height 11
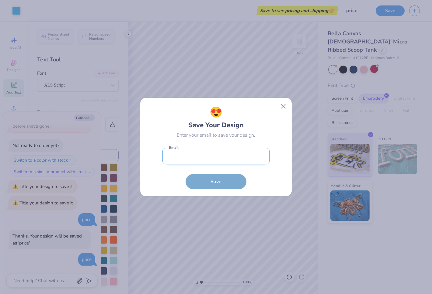
click at [199, 156] on input "email" at bounding box center [215, 156] width 107 height 17
type input "[EMAIL_ADDRESS][DOMAIN_NAME]"
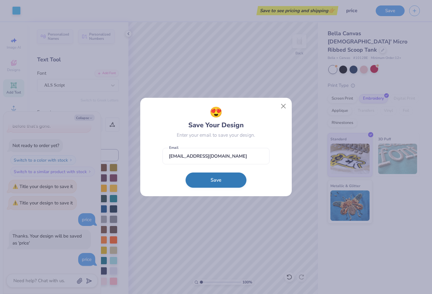
click at [198, 183] on button "Save" at bounding box center [216, 180] width 61 height 15
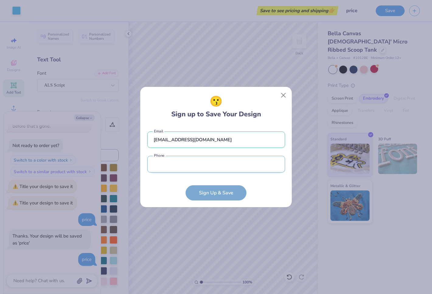
click at [173, 169] on input "tel" at bounding box center [216, 164] width 138 height 17
type input "[PHONE_NUMBER]"
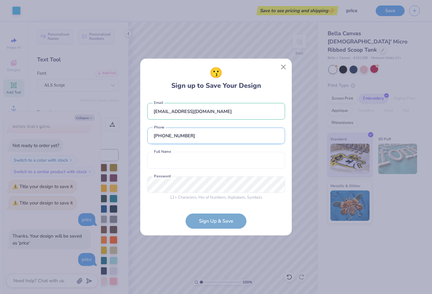
type textarea "x"
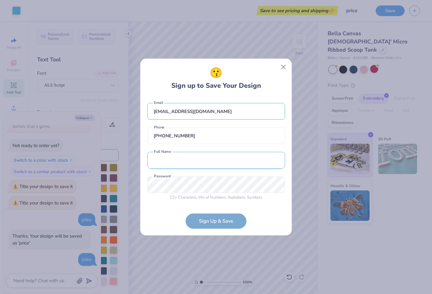
click at [167, 160] on input "text" at bounding box center [216, 160] width 138 height 17
type input "[PERSON_NAME]"
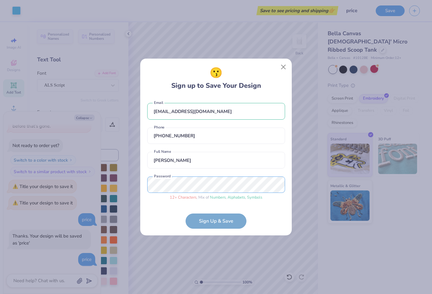
click at [129, 181] on div "😗 Sign up to Save Your Design [EMAIL_ADDRESS][DOMAIN_NAME] Email [PHONE_NUMBER]…" at bounding box center [216, 147] width 432 height 294
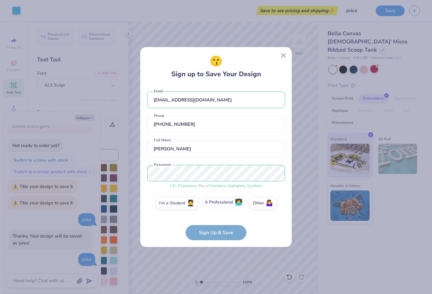
click at [220, 204] on label "A Professional 👩‍💻" at bounding box center [223, 202] width 45 height 12
click at [218, 204] on input "A Professional 👩‍💻" at bounding box center [216, 205] width 4 height 4
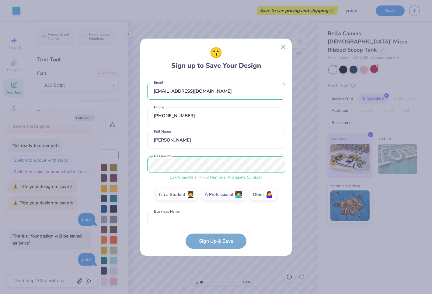
scroll to position [32, 0]
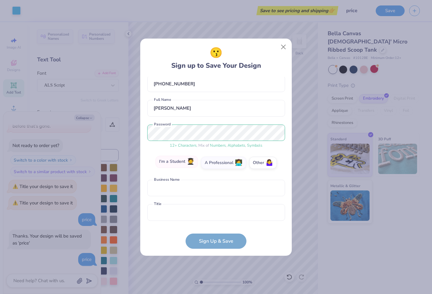
click at [181, 162] on label "I'm a Student 🧑‍🎓" at bounding box center [176, 162] width 43 height 12
click at [214, 194] on input "I'm a Student 🧑‍🎓" at bounding box center [216, 196] width 4 height 4
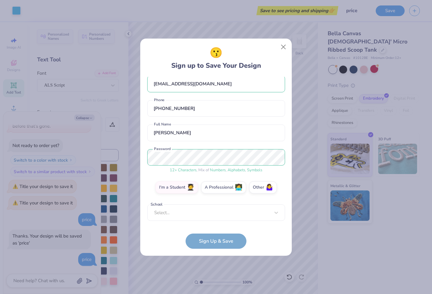
scroll to position [4, 0]
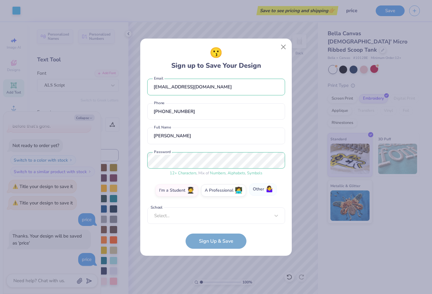
click at [262, 192] on label "Other 🤷‍♀️" at bounding box center [263, 190] width 28 height 12
click at [218, 194] on input "Other 🤷‍♀️" at bounding box center [216, 196] width 4 height 4
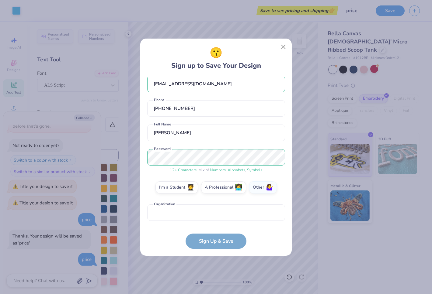
click at [200, 242] on form "[EMAIL_ADDRESS][DOMAIN_NAME] Email [PHONE_NUMBER] Phone [PERSON_NAME] Full Name…" at bounding box center [216, 163] width 138 height 172
click at [194, 214] on input "text" at bounding box center [216, 213] width 138 height 17
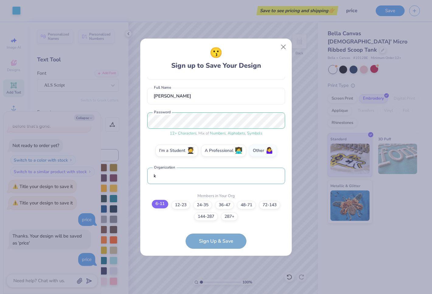
type input "k"
click at [157, 201] on label "6-11" at bounding box center [160, 204] width 16 height 9
click at [214, 253] on input "6-11" at bounding box center [216, 255] width 4 height 4
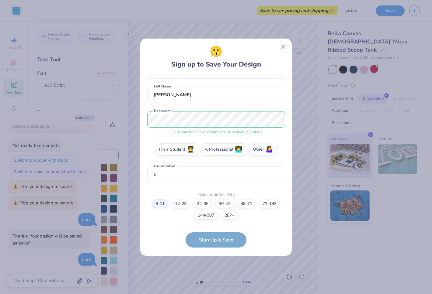
scroll to position [0, 0]
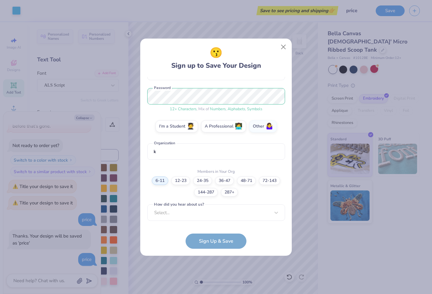
click at [205, 242] on form "[EMAIL_ADDRESS][DOMAIN_NAME] Email [PHONE_NUMBER] Phone [PERSON_NAME] Full Name…" at bounding box center [216, 163] width 138 height 172
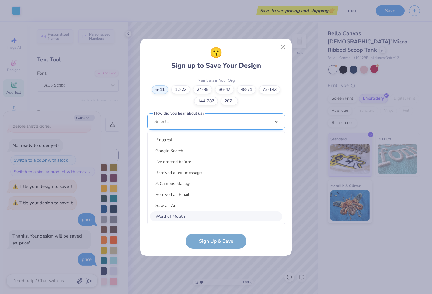
click at [181, 210] on div "option Word of Mouth focused, 8 of 15. 15 results available. Use Up and Down to…" at bounding box center [216, 168] width 138 height 111
click at [181, 207] on div "Saw an Ad" at bounding box center [216, 206] width 132 height 10
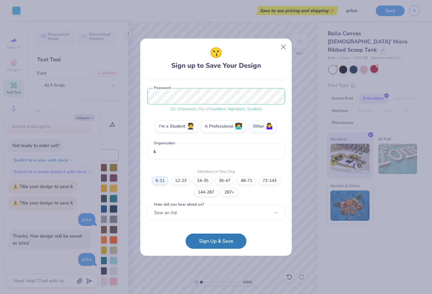
scroll to position [68, 0]
click at [198, 242] on button "Sign Up & Save" at bounding box center [216, 239] width 61 height 15
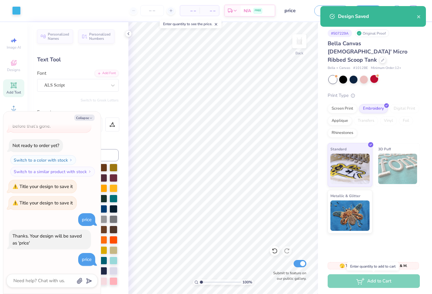
click at [354, 281] on div "Add to Cart" at bounding box center [374, 282] width 92 height 14
click at [388, 285] on div "Add to Cart" at bounding box center [374, 282] width 92 height 14
click at [396, 247] on div "# 507229A Original Proof Bella Canvas [DEMOGRAPHIC_DATA]' Micro Ribbed Scoop Ta…" at bounding box center [375, 139] width 114 height 234
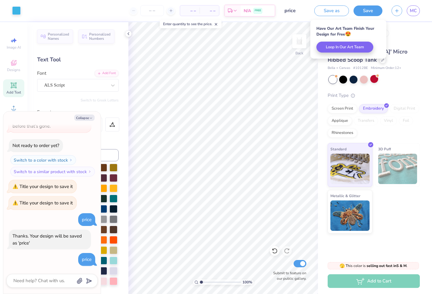
click at [358, 280] on div "Add to Cart" at bounding box center [374, 282] width 92 height 14
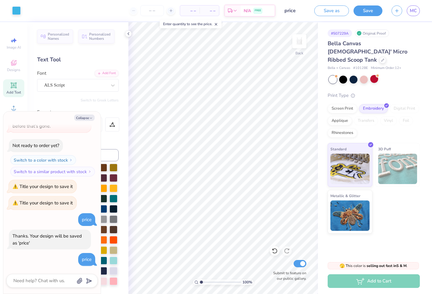
scroll to position [152, 0]
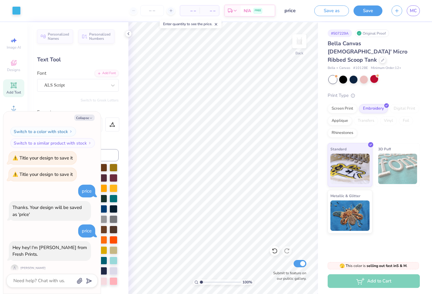
click at [353, 287] on div "Add to Cart" at bounding box center [374, 282] width 92 height 14
click at [79, 119] on button "Collapse" at bounding box center [84, 118] width 20 height 6
type textarea "x"
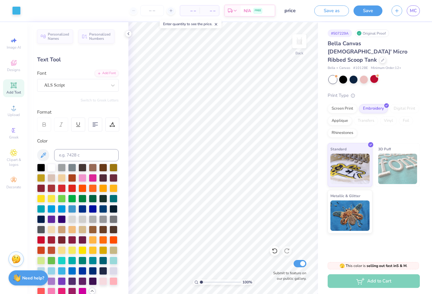
click at [337, 286] on div "Add to Cart" at bounding box center [374, 282] width 92 height 14
click at [362, 55] on div "Bella Canvas [DEMOGRAPHIC_DATA]' Micro Ribbed Scoop Tank" at bounding box center [374, 52] width 92 height 25
click at [381, 58] on icon at bounding box center [382, 59] width 3 height 3
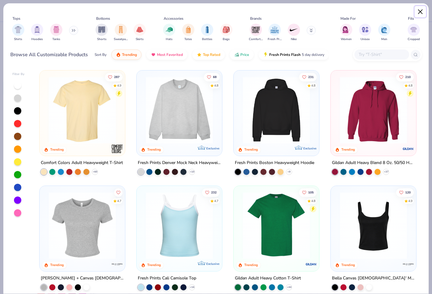
click at [419, 12] on button "Close" at bounding box center [421, 12] width 12 height 12
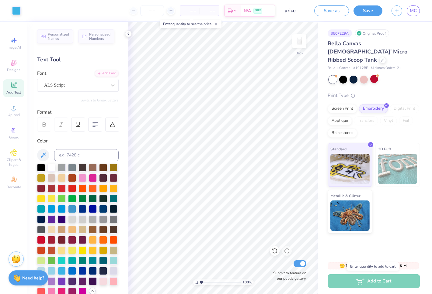
click at [344, 285] on div "Add to Cart" at bounding box center [374, 282] width 92 height 14
click at [361, 287] on div "Add to Cart" at bounding box center [374, 282] width 92 height 14
click at [362, 280] on div "Add to Cart" at bounding box center [374, 282] width 92 height 14
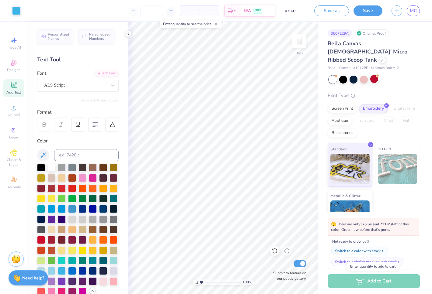
click at [343, 269] on div "Not ready to order yet? Switch to a color with stock Switch to a similar produc…" at bounding box center [373, 253] width 91 height 34
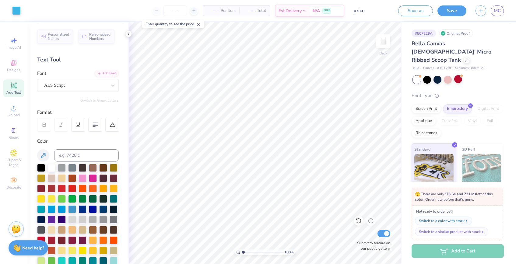
click at [432, 201] on span "🫣 There are only 376 Ss and 731 Ms left of this color. Order now before that's …" at bounding box center [457, 196] width 85 height 11
click at [432, 200] on span "🫣 There are only 376 Ss and 731 Ms left of this color. Order now before that's …" at bounding box center [457, 196] width 85 height 11
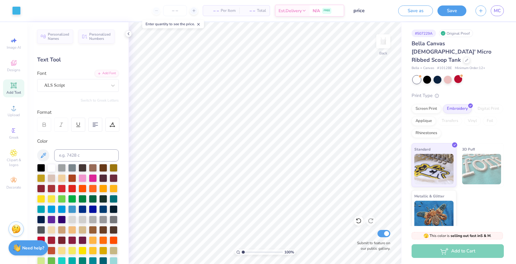
click at [432, 248] on div "Add to Cart" at bounding box center [457, 251] width 92 height 14
click at [432, 93] on icon at bounding box center [436, 95] width 4 height 4
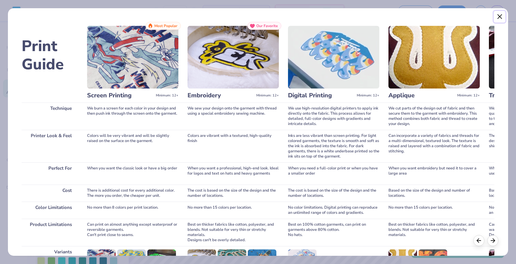
click at [432, 17] on button "Close" at bounding box center [499, 17] width 12 height 12
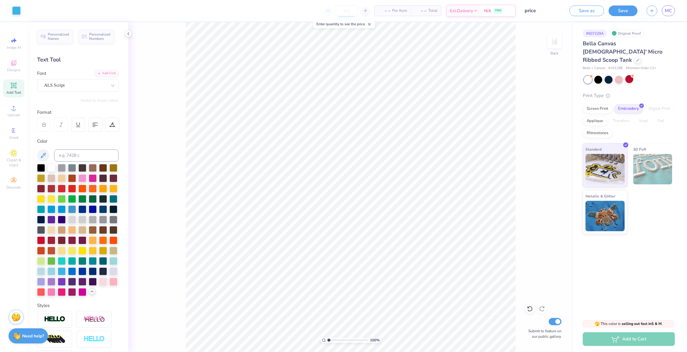
click at [350, 13] on input "number" at bounding box center [347, 10] width 24 height 11
type input "12"
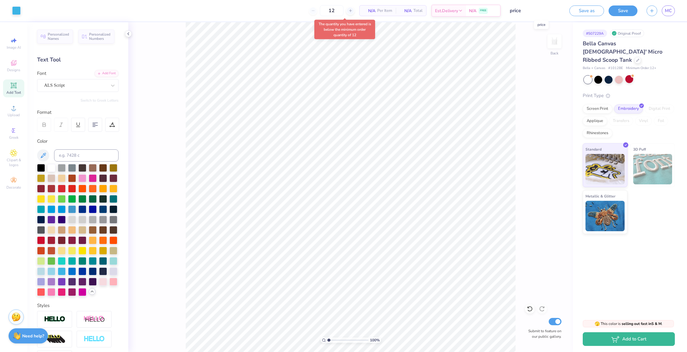
click at [432, 10] on input "price" at bounding box center [536, 11] width 60 height 12
click at [302, 13] on div "12 $34.33 Per Item $411.96 Total Est. Delivery [DATE] - [DATE] FREE" at bounding box center [270, 10] width 491 height 21
click at [311, 10] on div "12" at bounding box center [327, 10] width 46 height 11
click at [337, 9] on input "12" at bounding box center [327, 10] width 24 height 11
